Goal: Navigation & Orientation: Find specific page/section

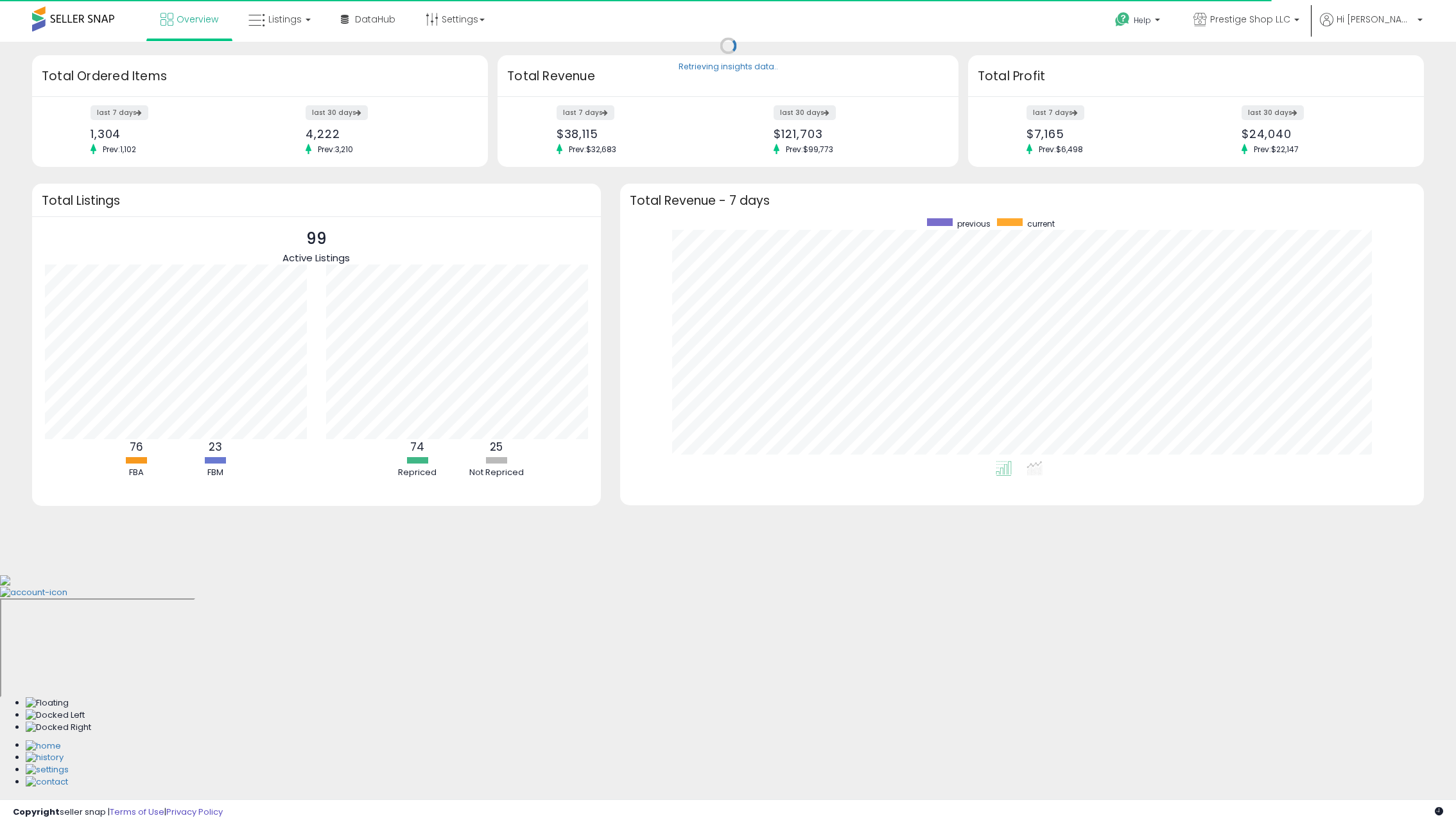
scroll to position [243, 778]
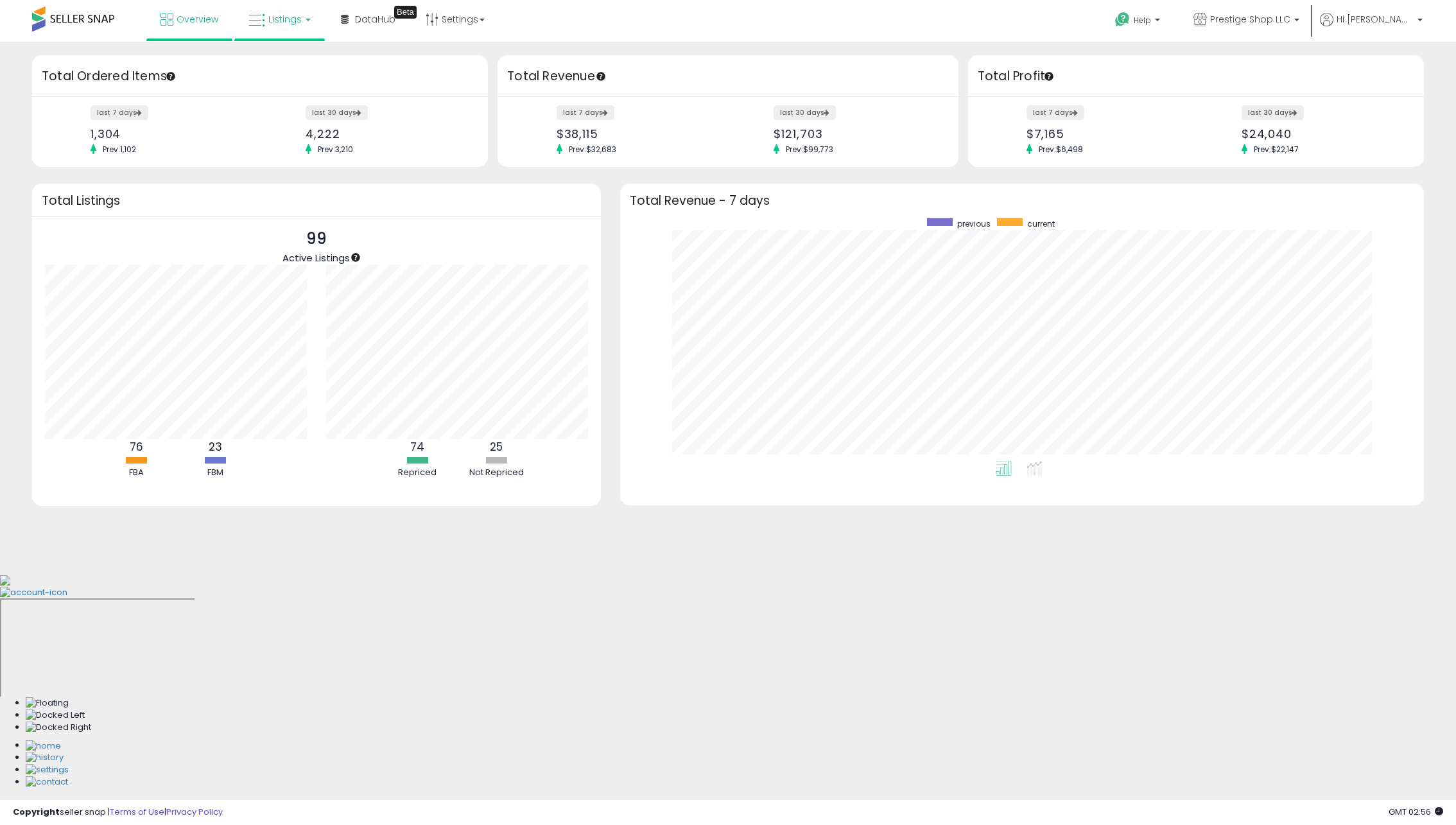
click at [283, 26] on link "Listings" at bounding box center [279, 19] width 82 height 39
click at [307, 50] on li at bounding box center [289, 66] width 108 height 45
click at [289, 17] on span "Listings" at bounding box center [285, 19] width 33 height 13
click at [287, 62] on icon at bounding box center [289, 64] width 56 height 17
